Goal: Task Accomplishment & Management: Use online tool/utility

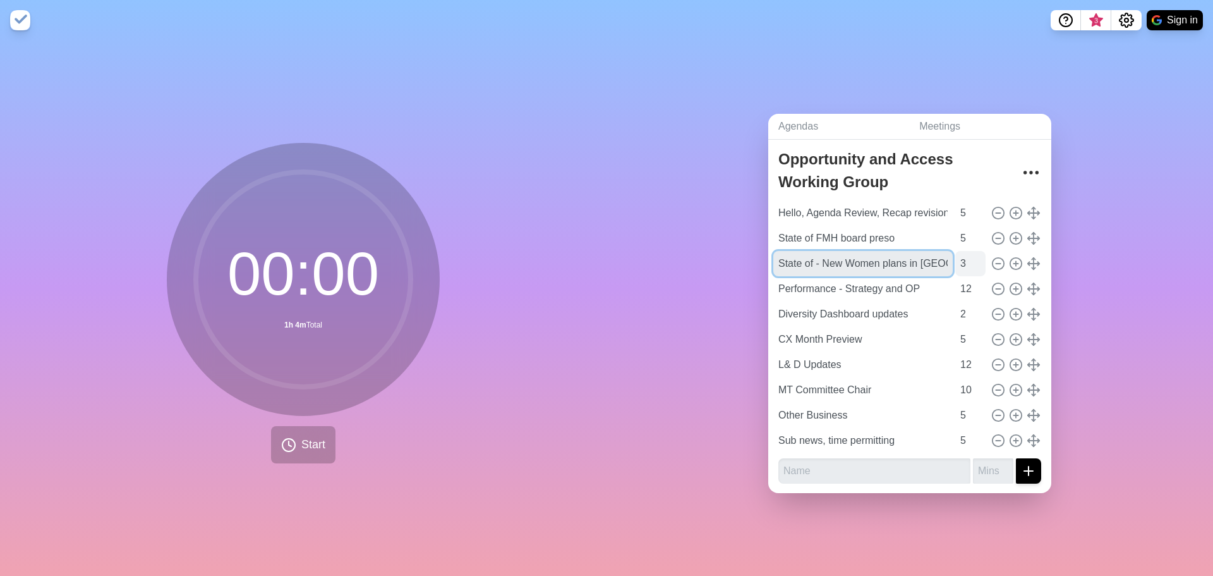
scroll to position [0, 50]
drag, startPoint x: 879, startPoint y: 258, endPoint x: 941, endPoint y: 260, distance: 62.0
click at [941, 260] on div "State of - New Women plans in [GEOGRAPHIC_DATA] [GEOGRAPHIC_DATA] 3" at bounding box center [909, 263] width 273 height 25
type input "State of - New Women products in [GEOGRAPHIC_DATA]"
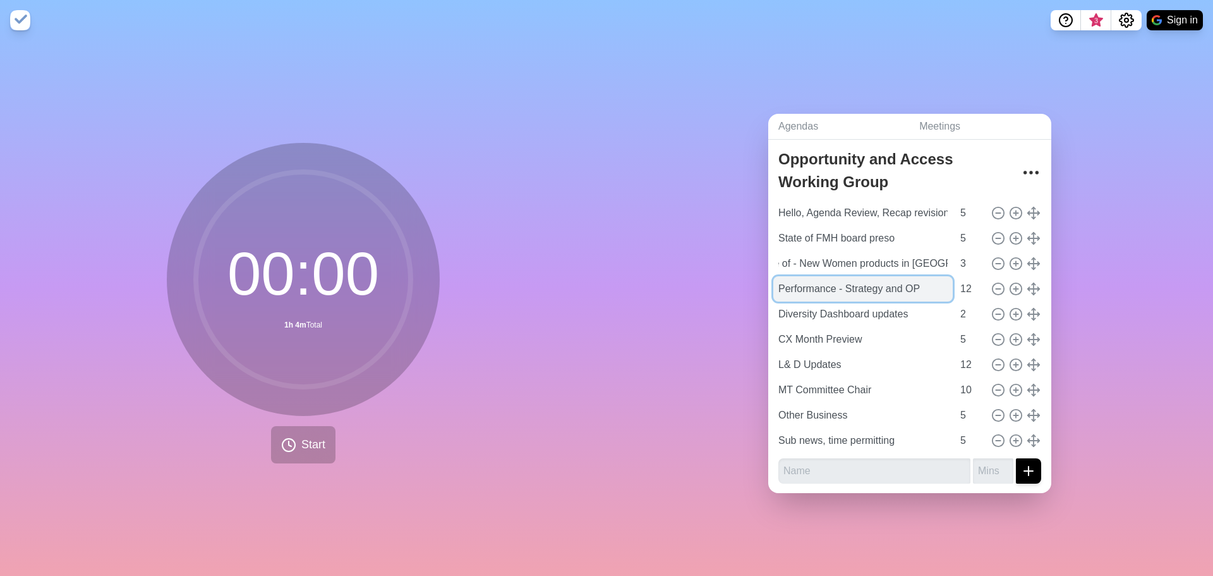
click at [931, 277] on input "Performance - Strategy and OP" at bounding box center [862, 288] width 179 height 25
drag, startPoint x: 958, startPoint y: 283, endPoint x: 948, endPoint y: 281, distance: 10.4
click at [955, 281] on input "12" at bounding box center [970, 288] width 30 height 25
type input "10"
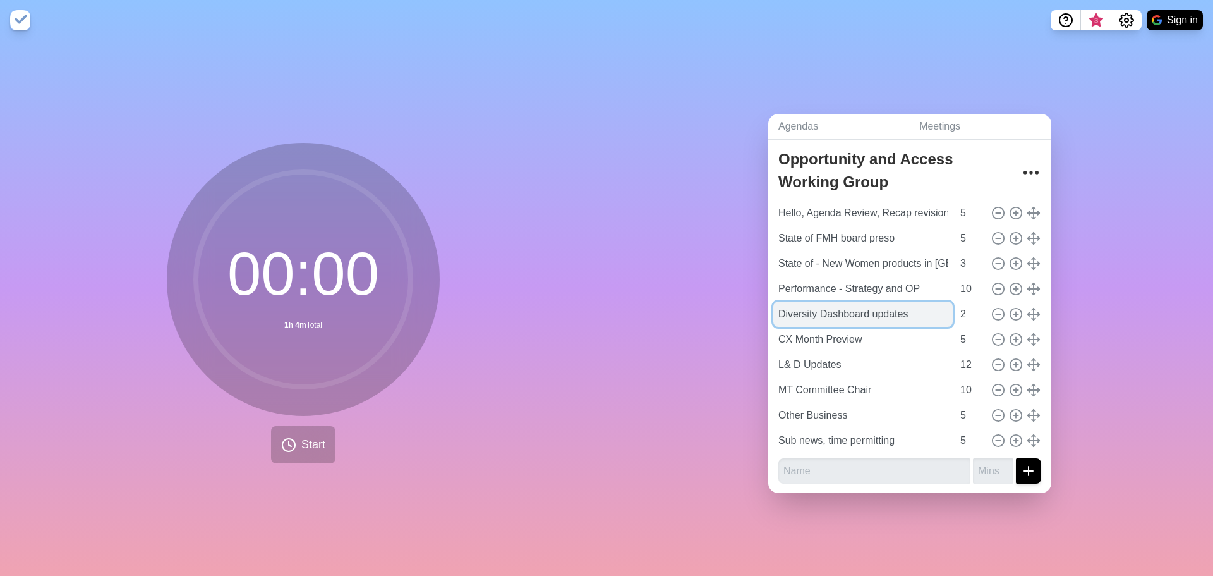
click at [878, 311] on input "Diversity Dashboard updates" at bounding box center [862, 313] width 179 height 25
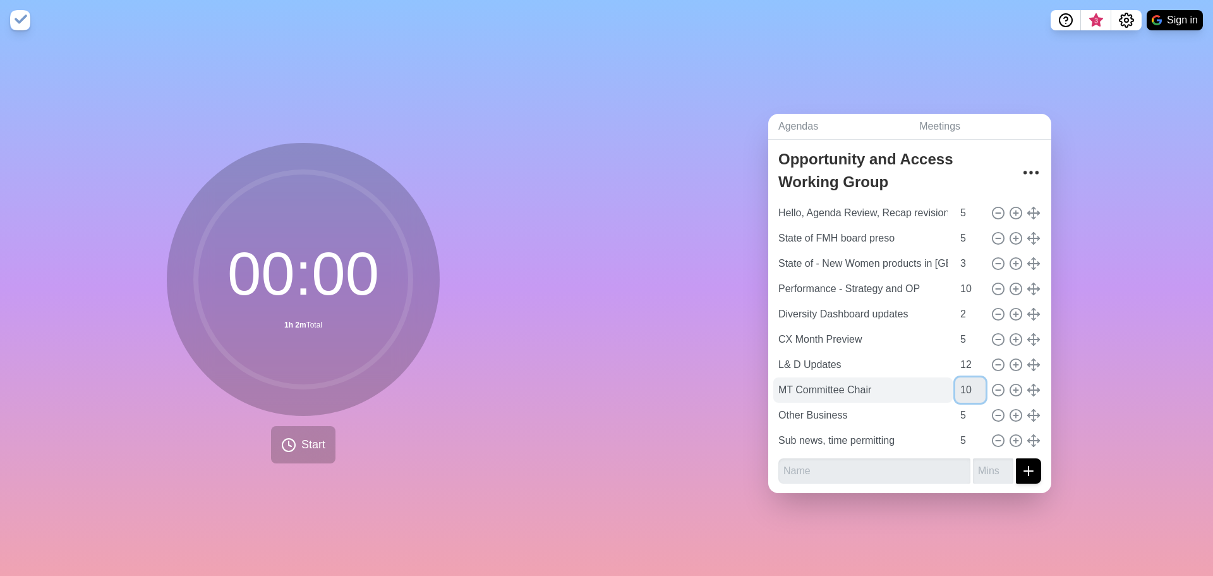
drag, startPoint x: 960, startPoint y: 389, endPoint x: 936, endPoint y: 387, distance: 23.4
click at [936, 387] on div "MT Committee Chair 10" at bounding box center [909, 389] width 273 height 25
type input "5"
click at [923, 413] on input "Other Business" at bounding box center [862, 414] width 179 height 25
drag, startPoint x: 951, startPoint y: 431, endPoint x: 939, endPoint y: 430, distance: 12.7
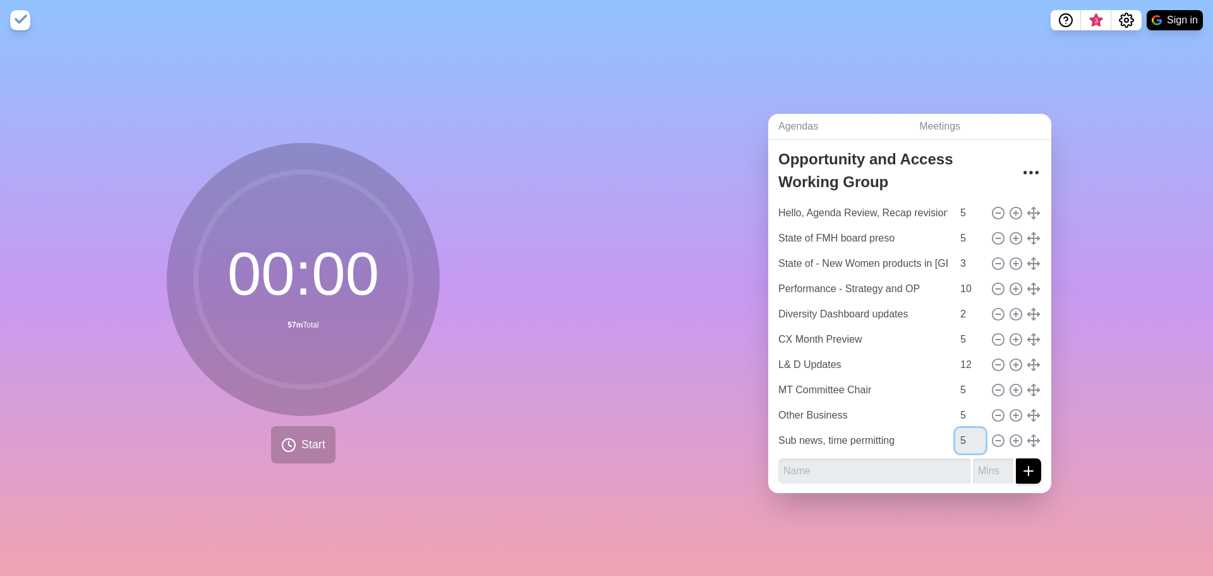
click at [955, 430] on input "5" at bounding box center [970, 440] width 30 height 25
type input "0"
click at [735, 373] on div "Agendas Meetings Back Opportunity and Access Working Group Hello, Agenda Review…" at bounding box center [910, 307] width 607 height 535
